Goal: Task Accomplishment & Management: Manage account settings

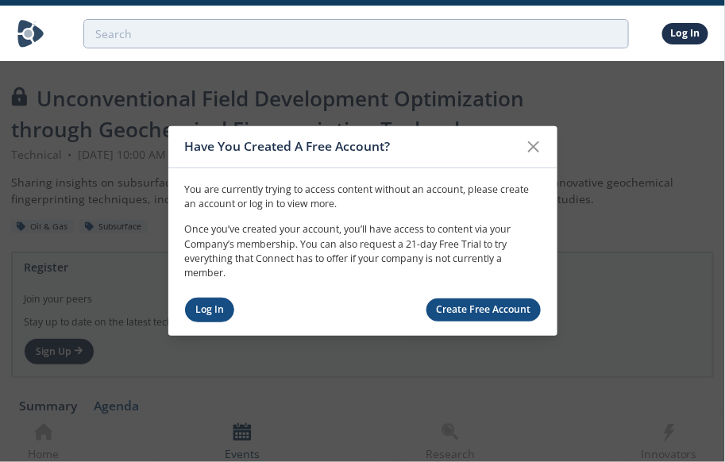
click at [206, 311] on link "Log In" at bounding box center [210, 310] width 50 height 25
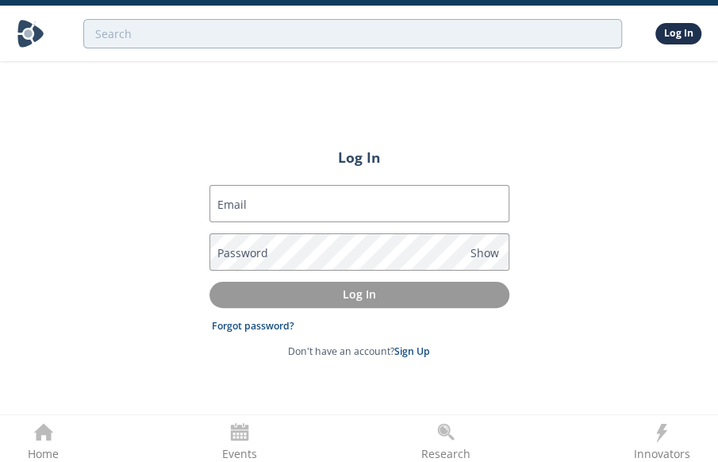
type input "[EMAIL_ADDRESS][DOMAIN_NAME]"
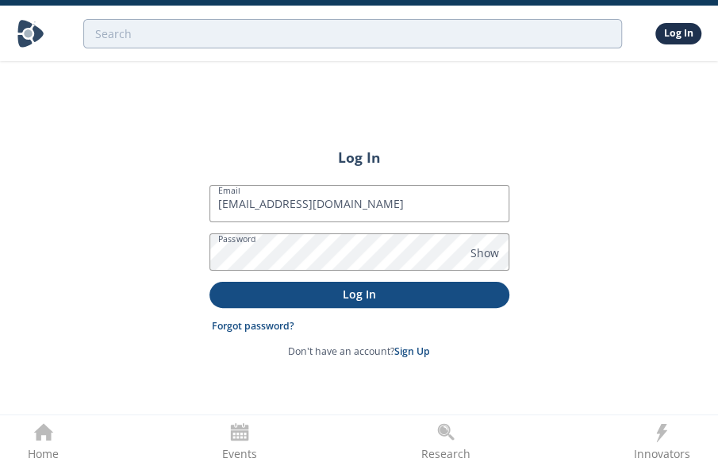
click at [317, 290] on p "Log In" at bounding box center [360, 294] width 278 height 17
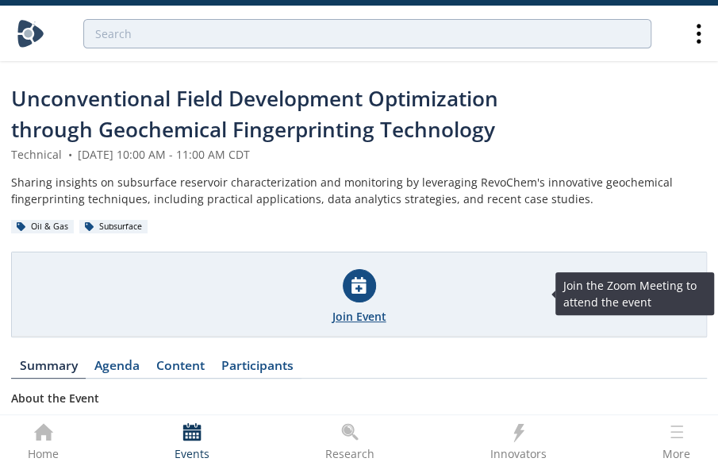
click at [355, 286] on icon at bounding box center [359, 285] width 14 height 17
